Goal: Task Accomplishment & Management: Manage account settings

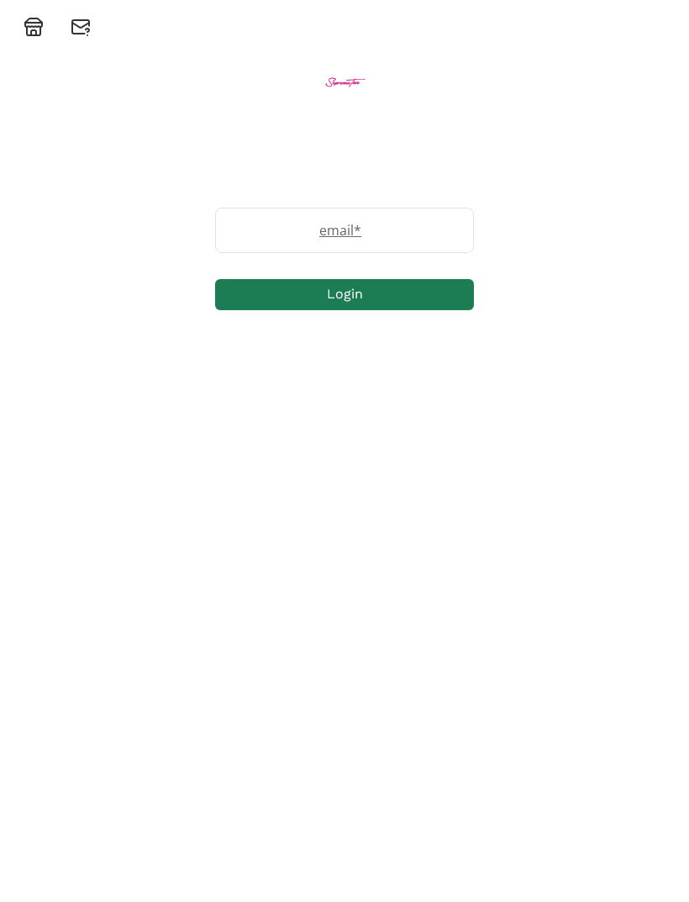
click at [424, 239] on label "email *" at bounding box center [336, 230] width 240 height 20
type input "Desireekelly13@icloud.com"
click at [431, 298] on button "Login" at bounding box center [344, 294] width 259 height 31
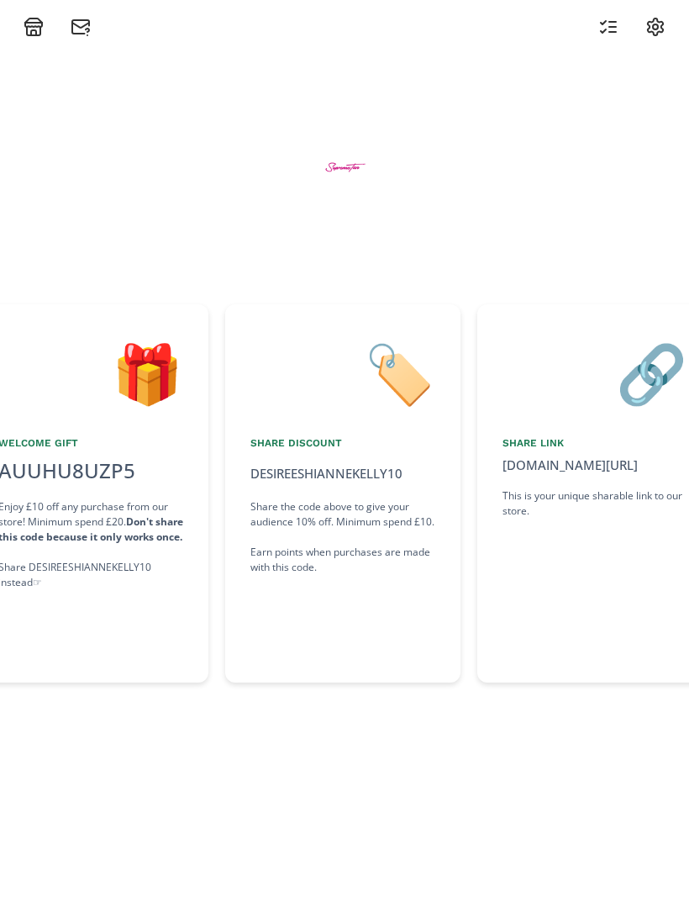
scroll to position [0, 504]
click at [325, 480] on div "🏷️ Share Discount DESIREESHIANNEKELLY10 click to copy Share the code above to g…" at bounding box center [344, 493] width 235 height 378
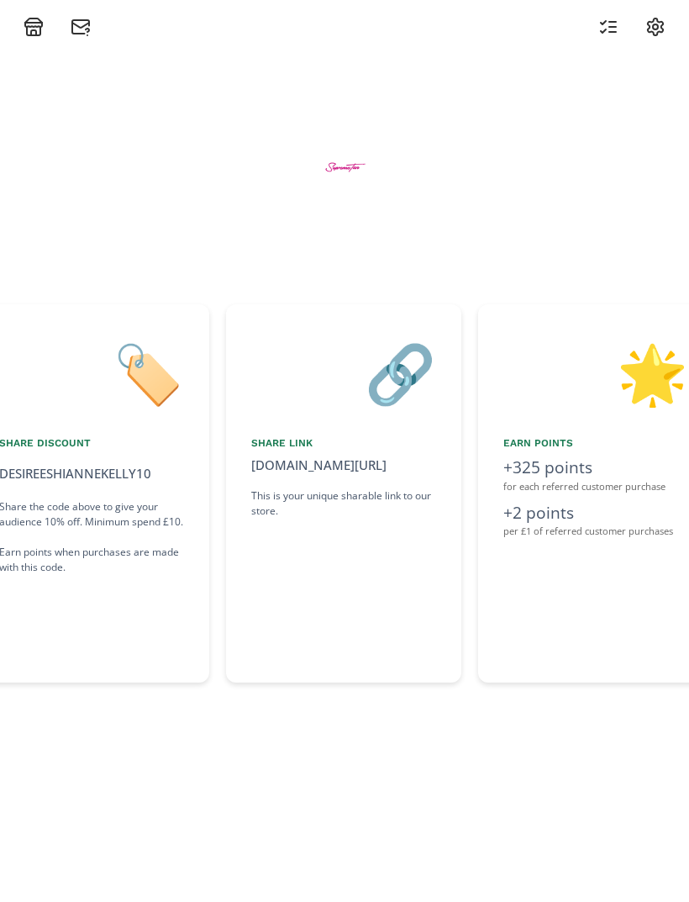
scroll to position [0, 757]
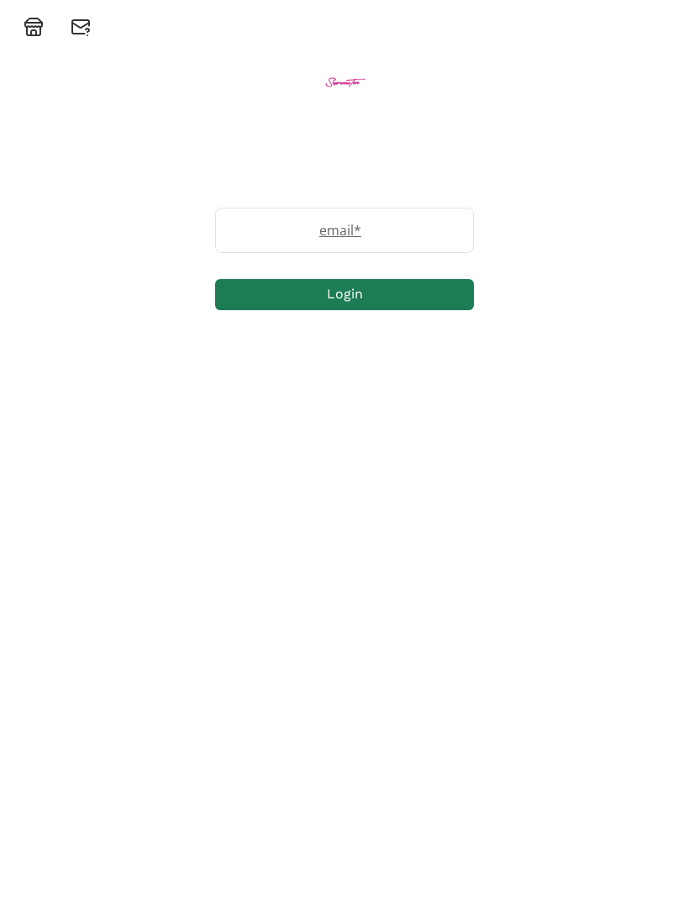
scroll to position [54, 0]
